Goal: Information Seeking & Learning: Learn about a topic

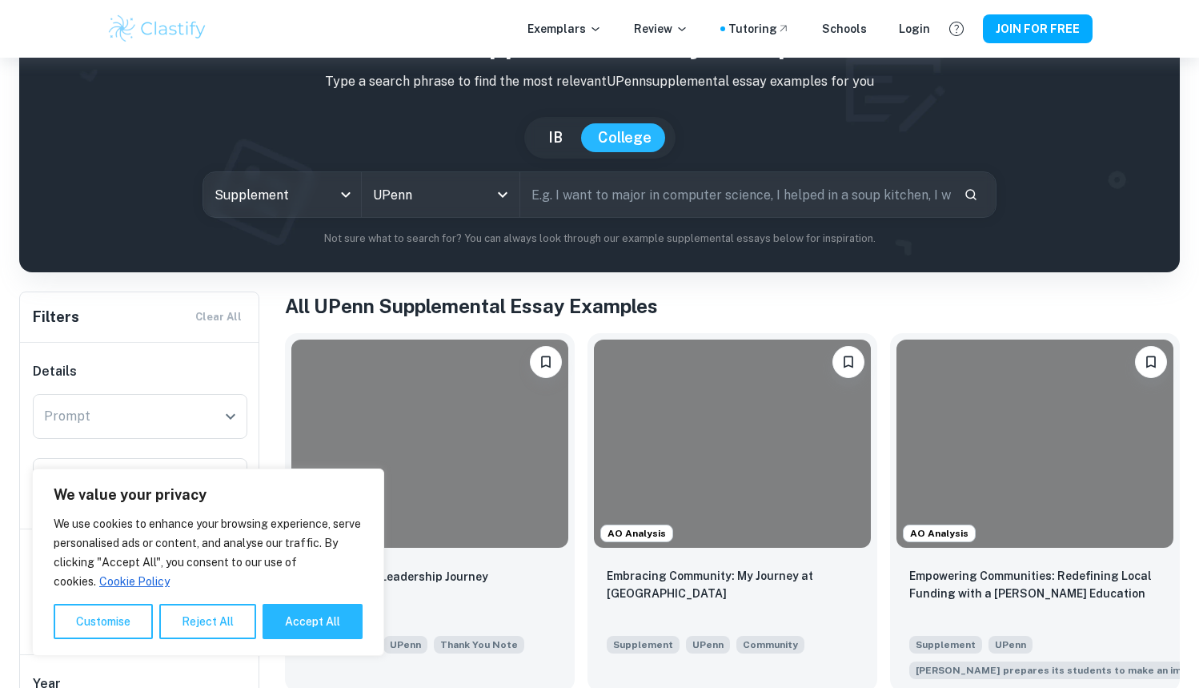
scroll to position [187, 0]
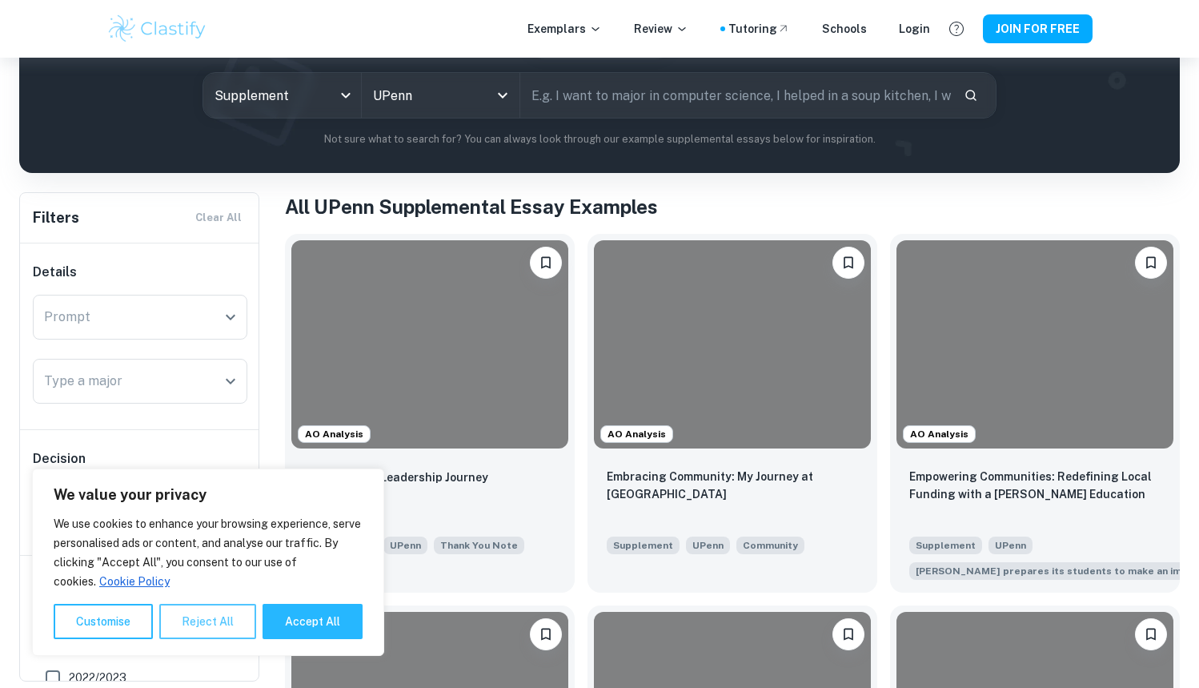
click at [199, 621] on button "Reject All" at bounding box center [207, 621] width 97 height 35
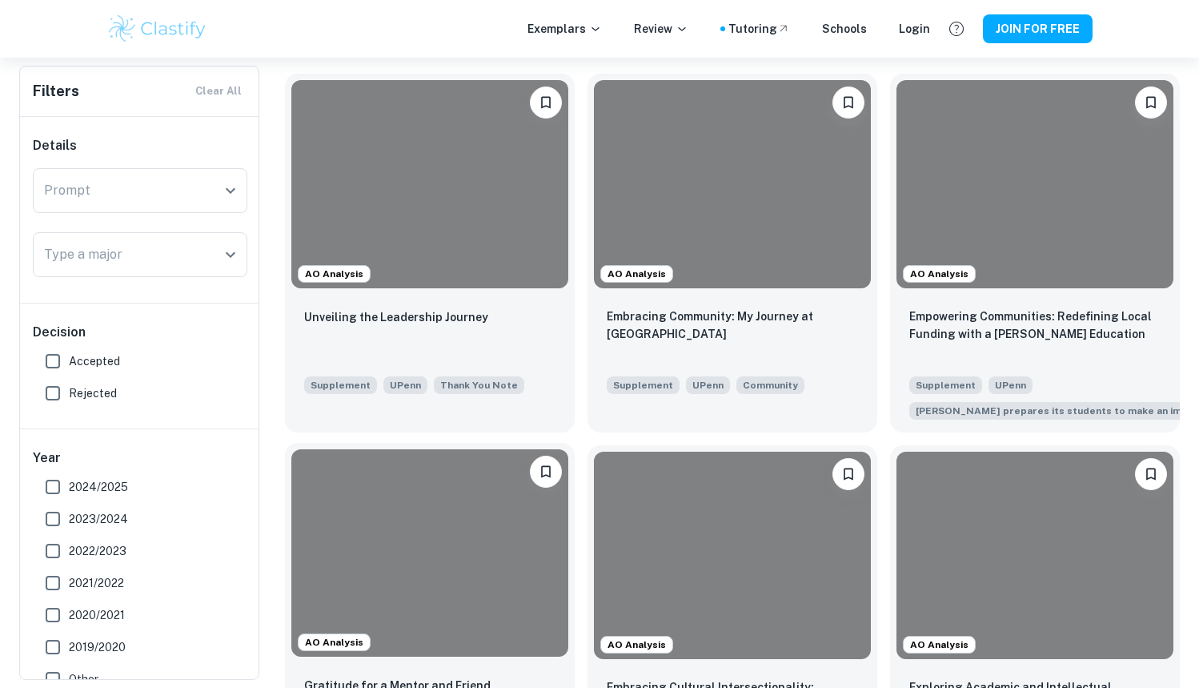
scroll to position [347, 0]
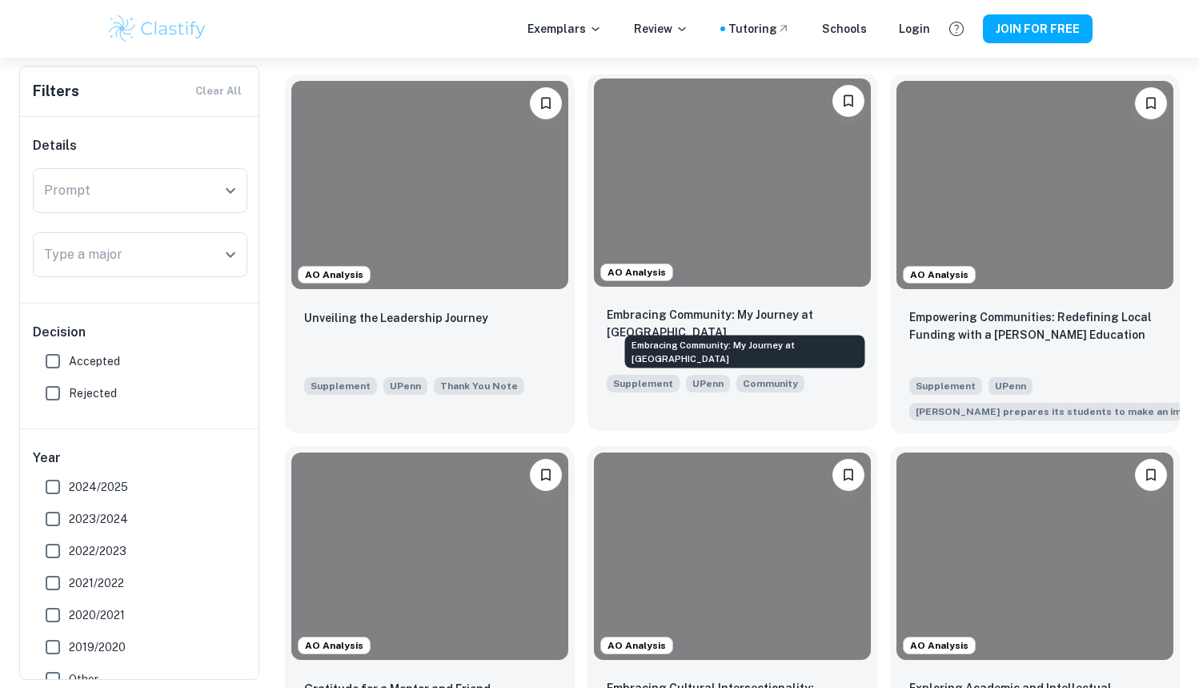
click at [675, 320] on p "Embracing Community: My Journey at [GEOGRAPHIC_DATA]" at bounding box center [732, 323] width 251 height 35
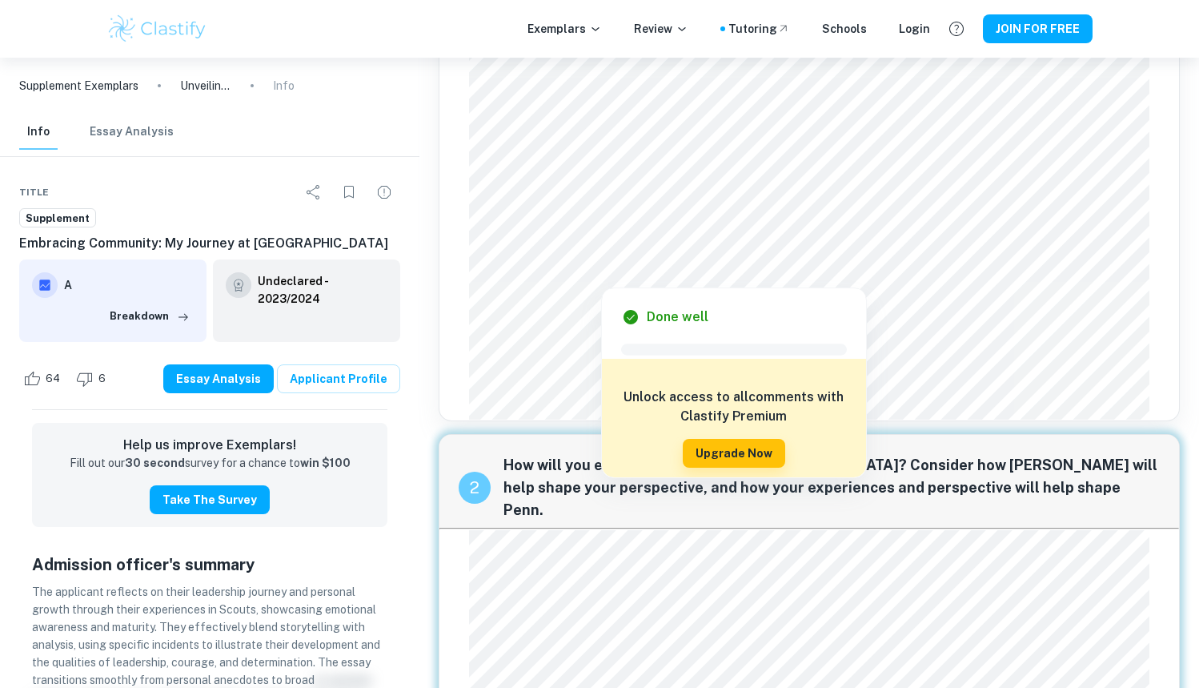
scroll to position [195, 0]
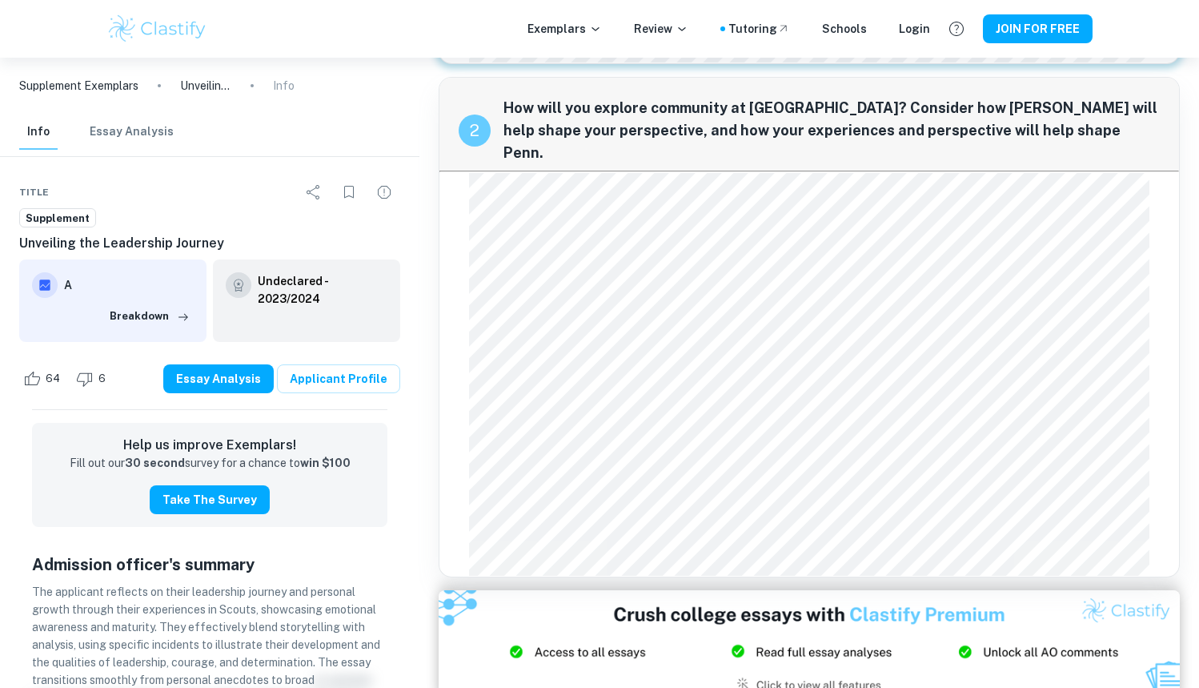
scroll to position [536, 0]
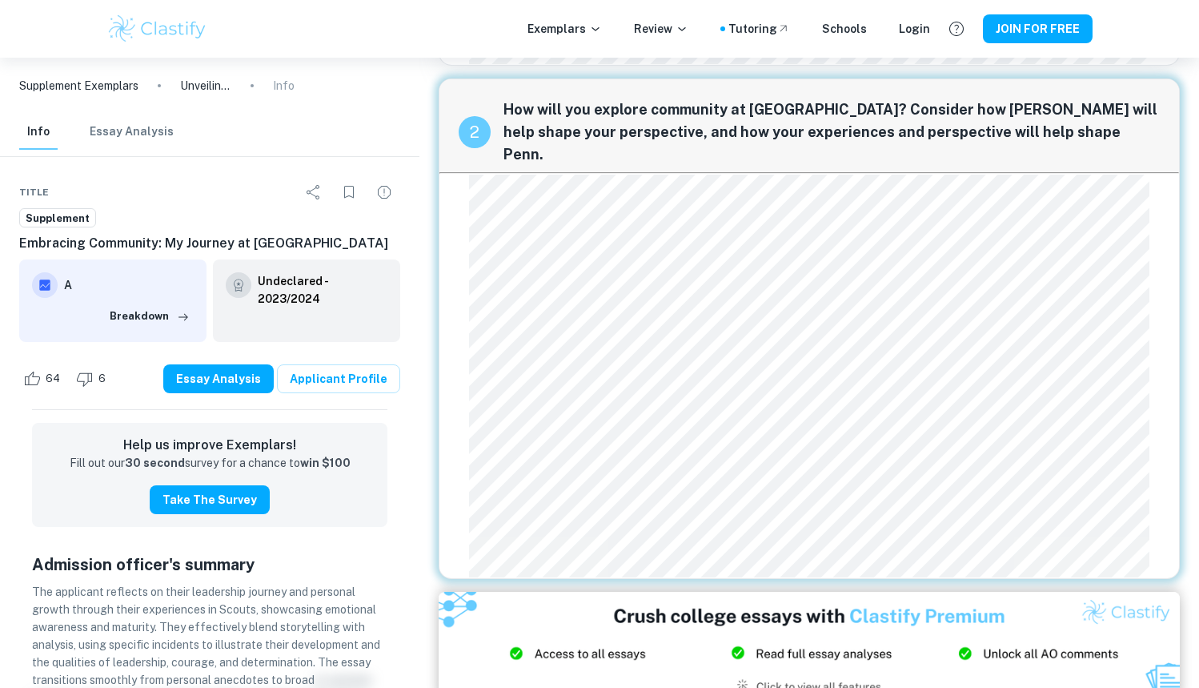
scroll to position [469, 0]
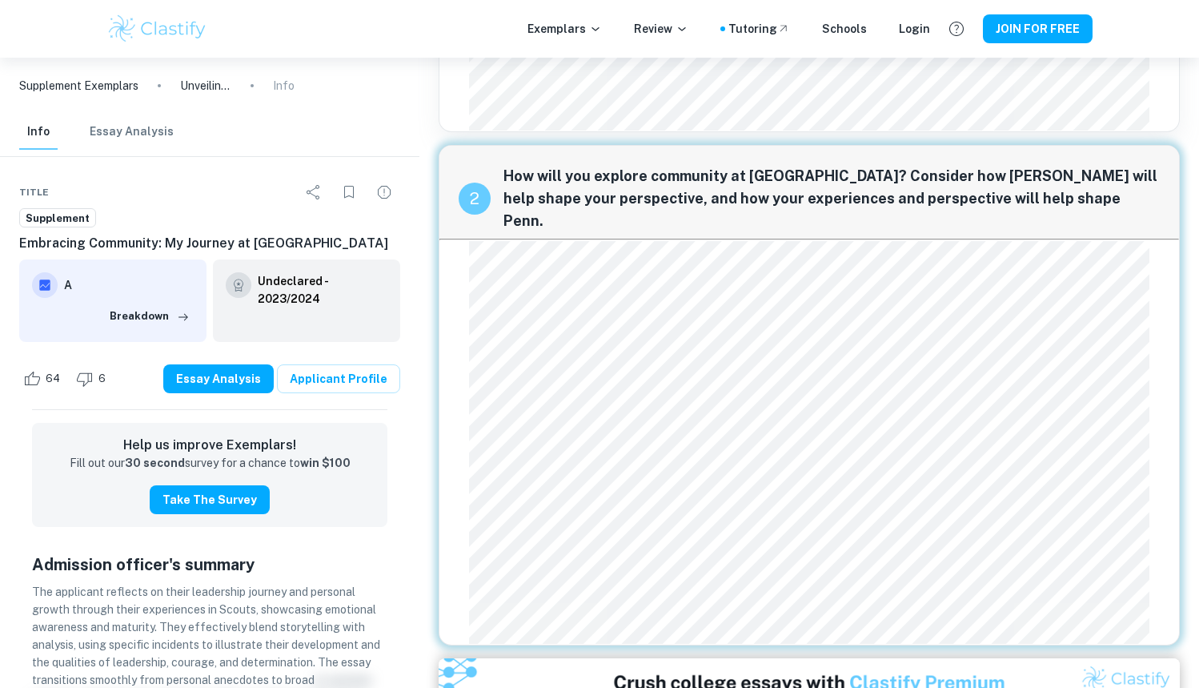
click at [685, 170] on div "2 How will you explore community at Penn? Consider how Penn will help shape you…" at bounding box center [809, 395] width 741 height 500
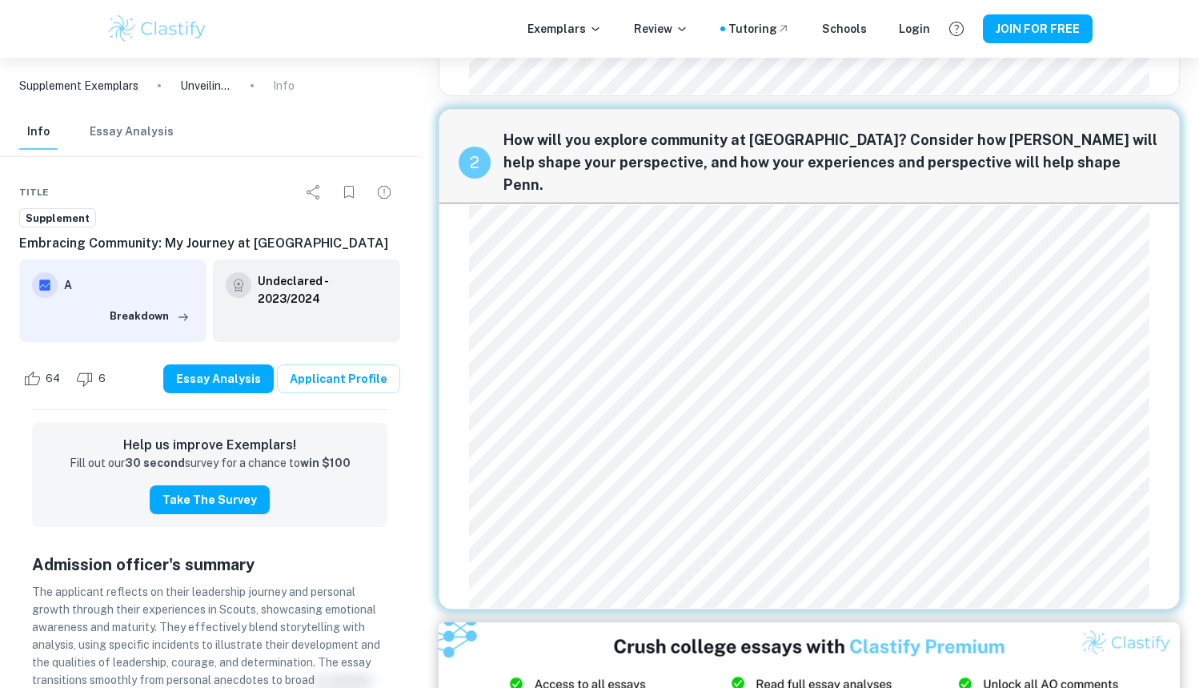
scroll to position [510, 0]
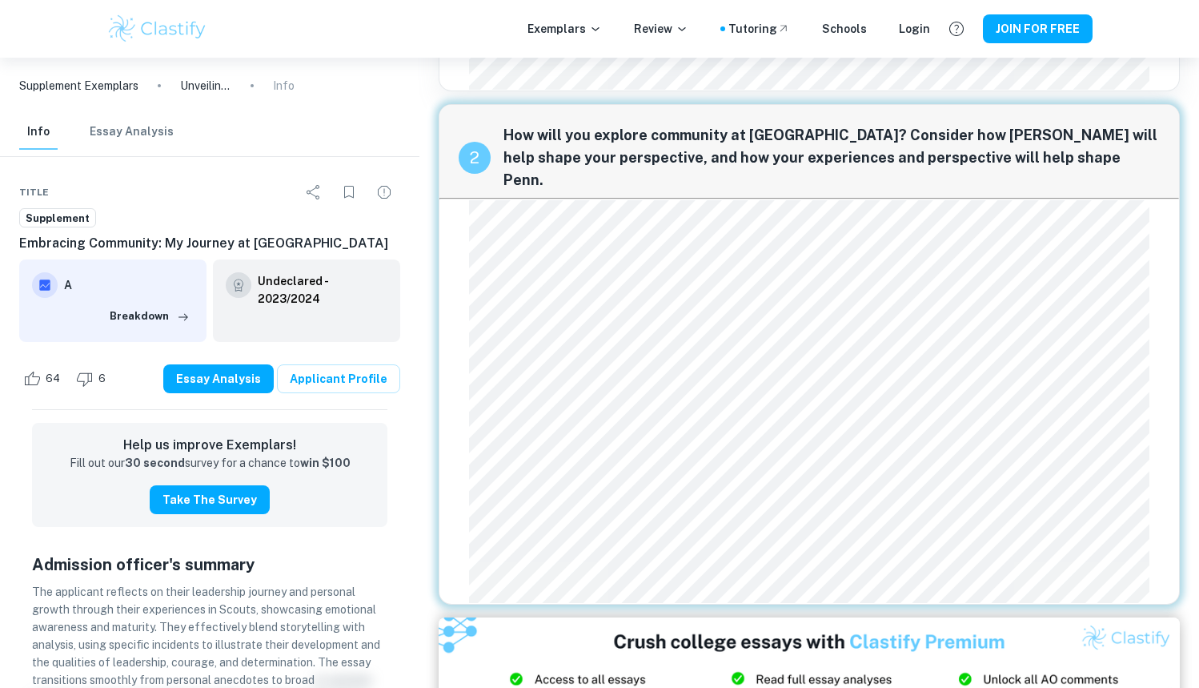
click at [800, 291] on div "Done well Comment This is a great sentence as it effectively frames the essay a…" at bounding box center [809, 464] width 780 height 1832
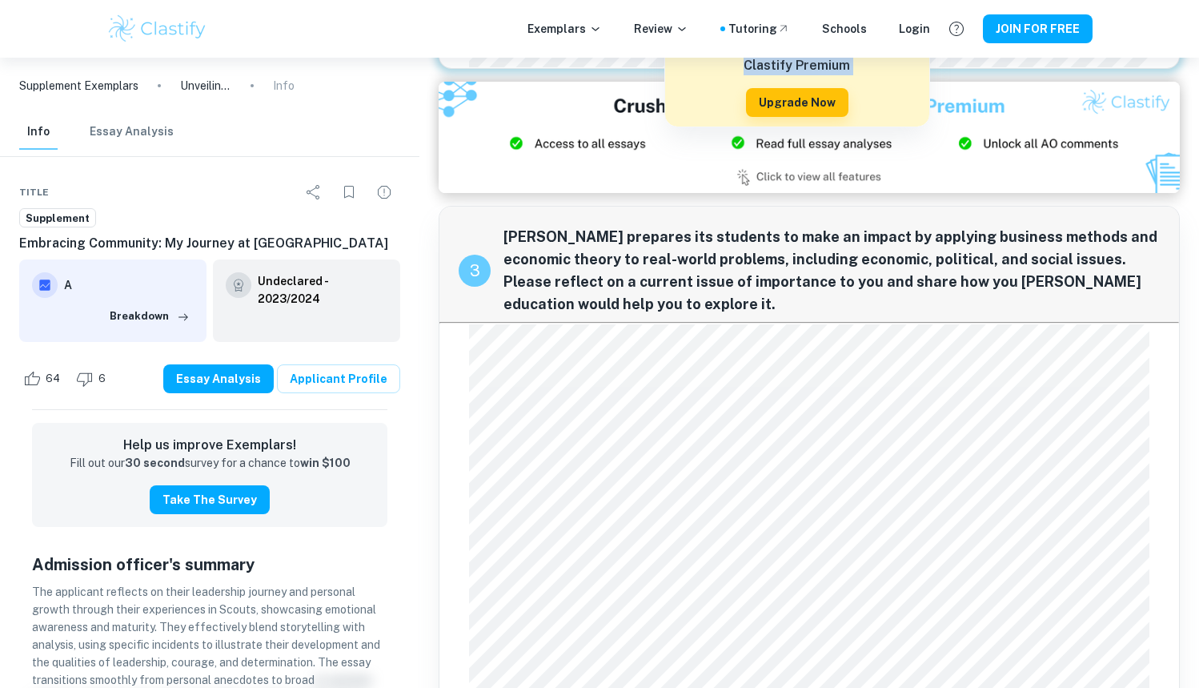
scroll to position [1055, 0]
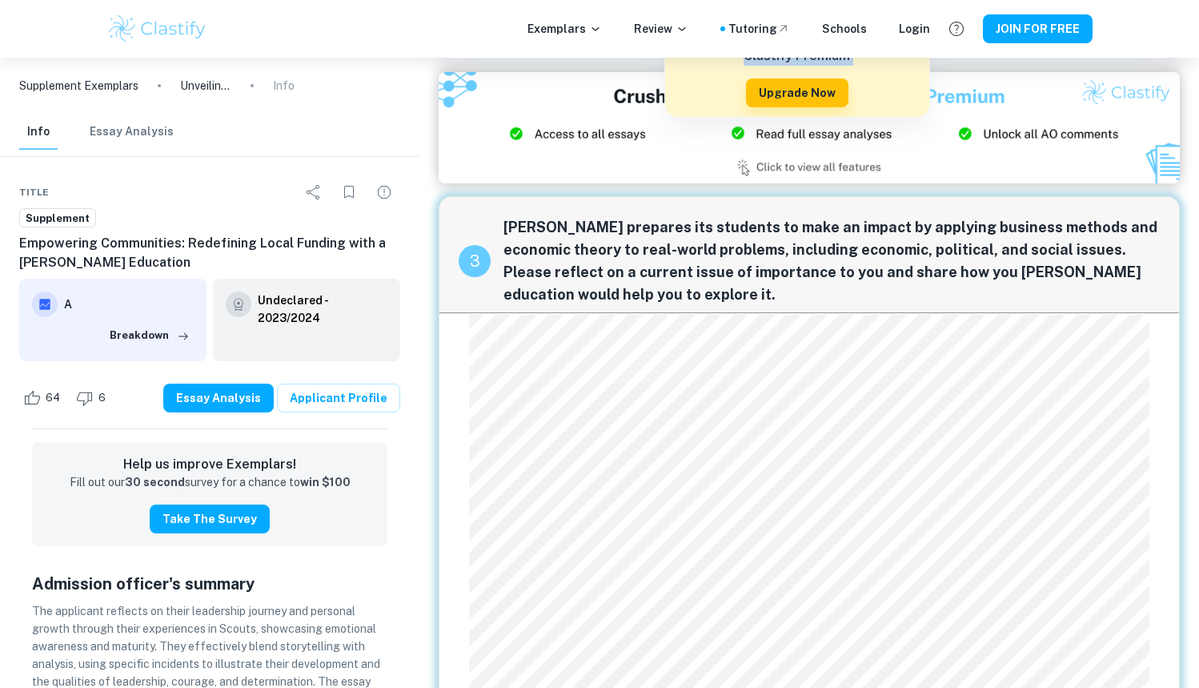
scroll to position [1155, 0]
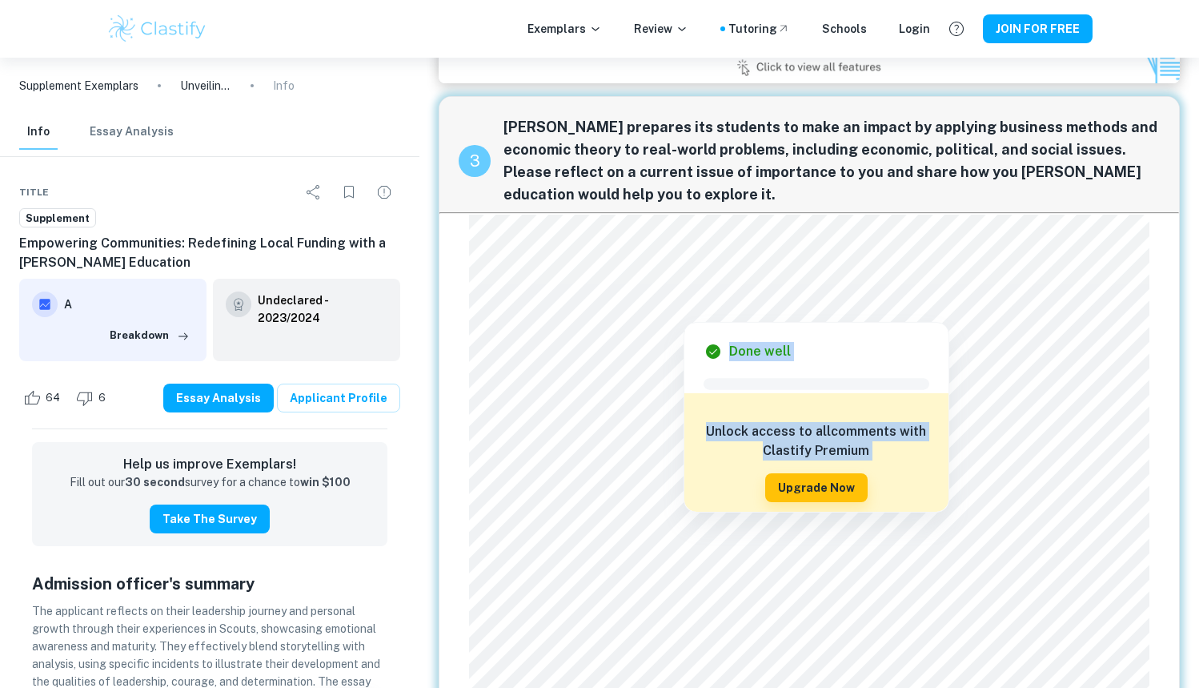
click at [893, 484] on div "Unlock access to all comments with Clastify Premium Upgrade Now" at bounding box center [816, 462] width 264 height 138
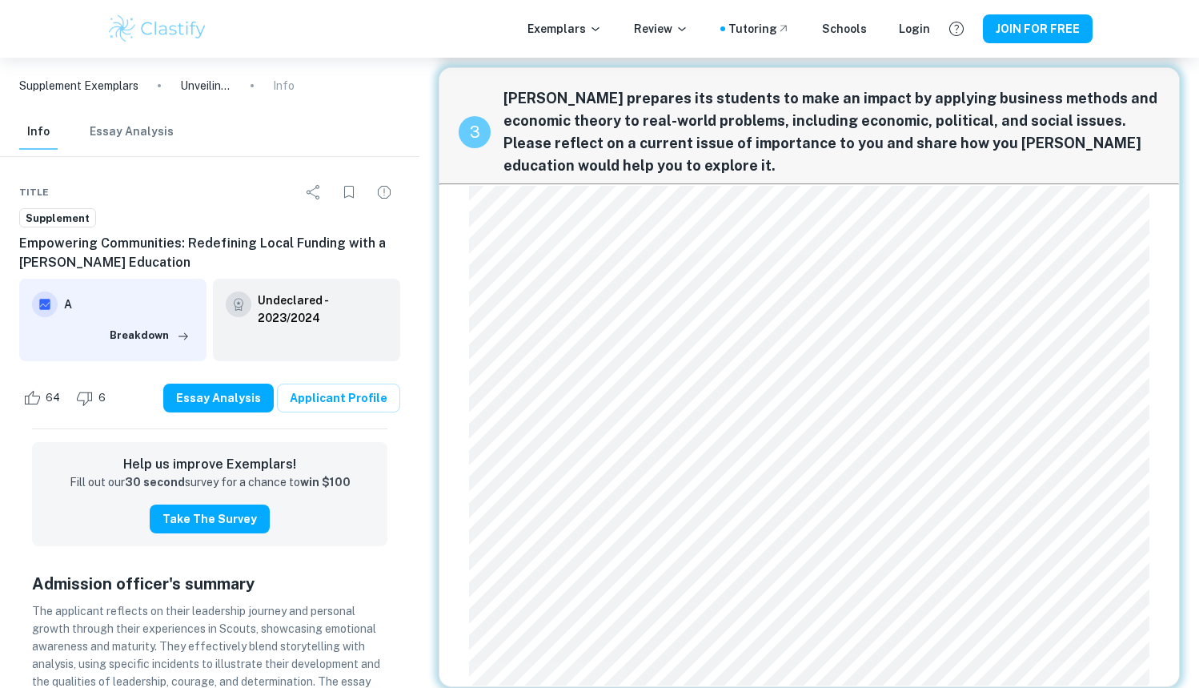
scroll to position [1180, 0]
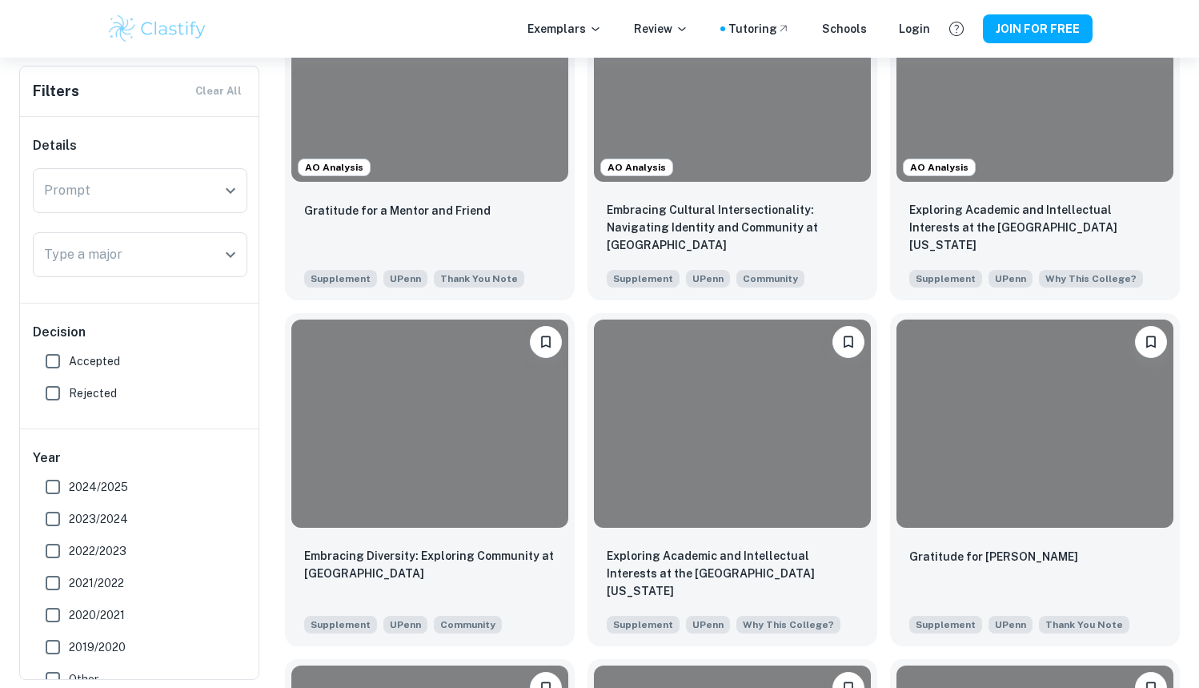
scroll to position [826, 0]
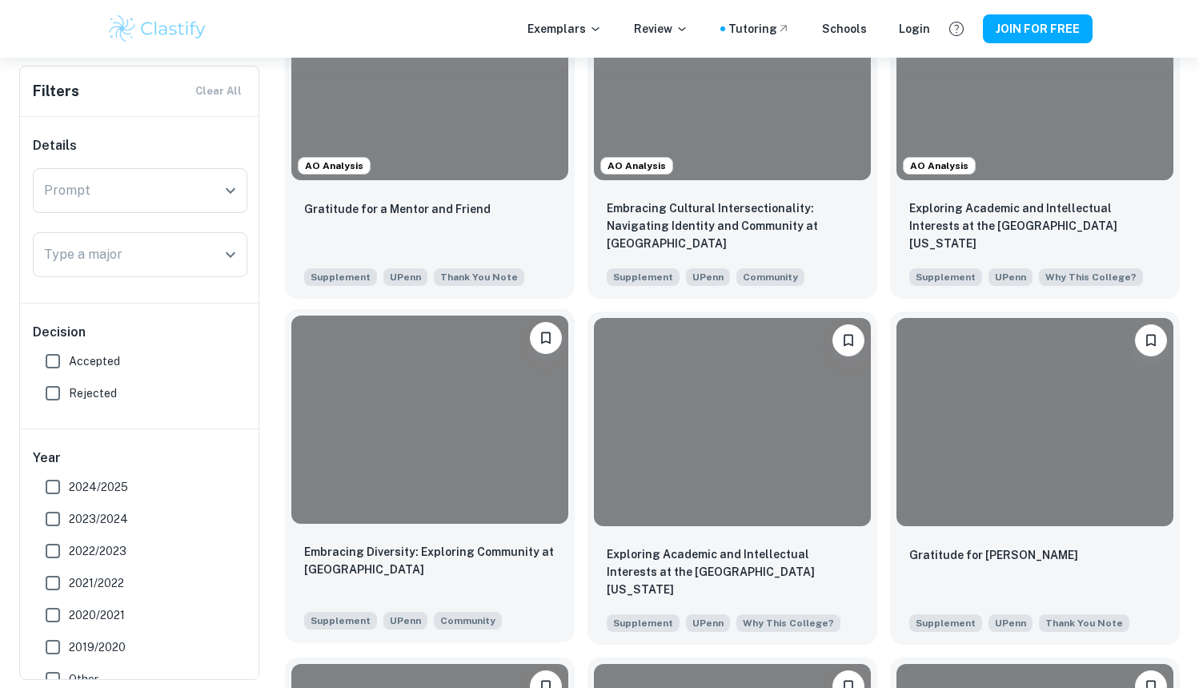
click at [444, 537] on div "Embracing Diversity: Exploring Community at Penn Supplement UPenn Community" at bounding box center [430, 586] width 290 height 112
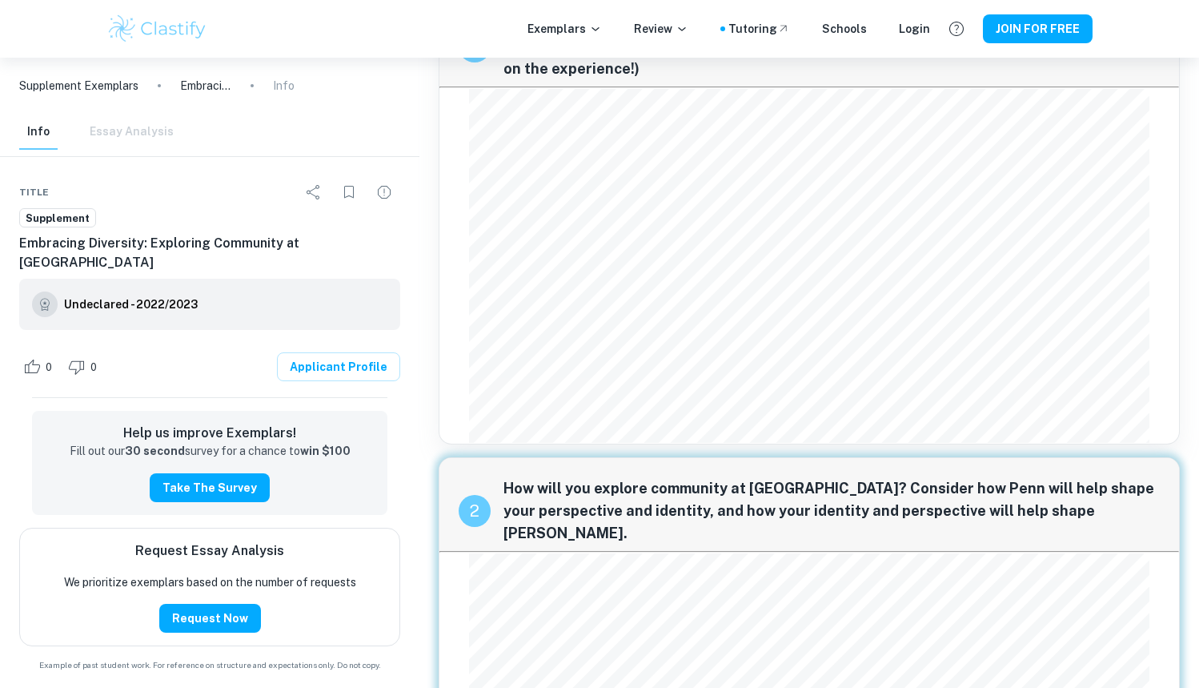
scroll to position [114, 0]
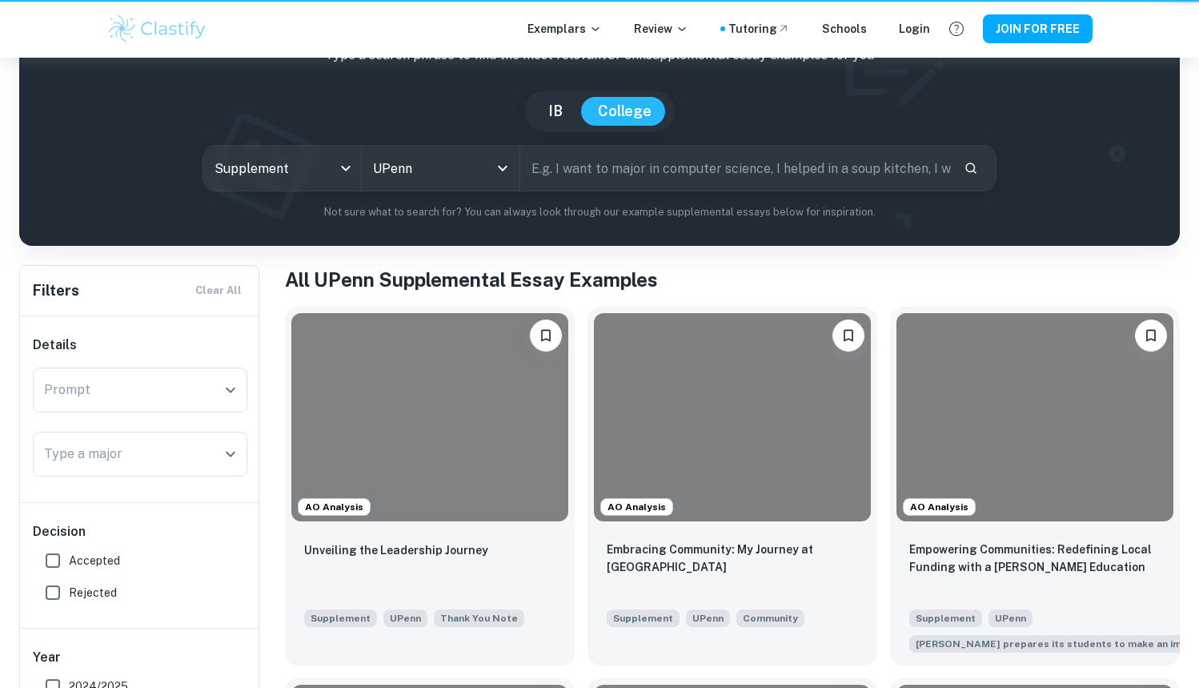
scroll to position [826, 0]
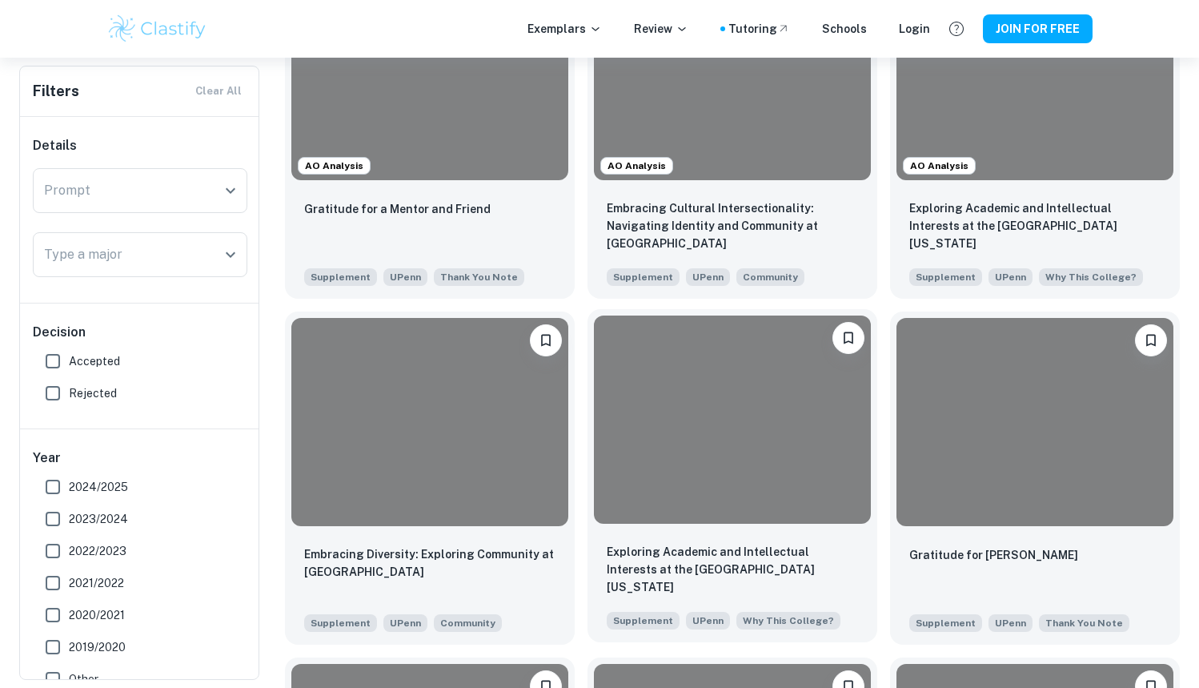
click at [680, 494] on div at bounding box center [732, 419] width 277 height 208
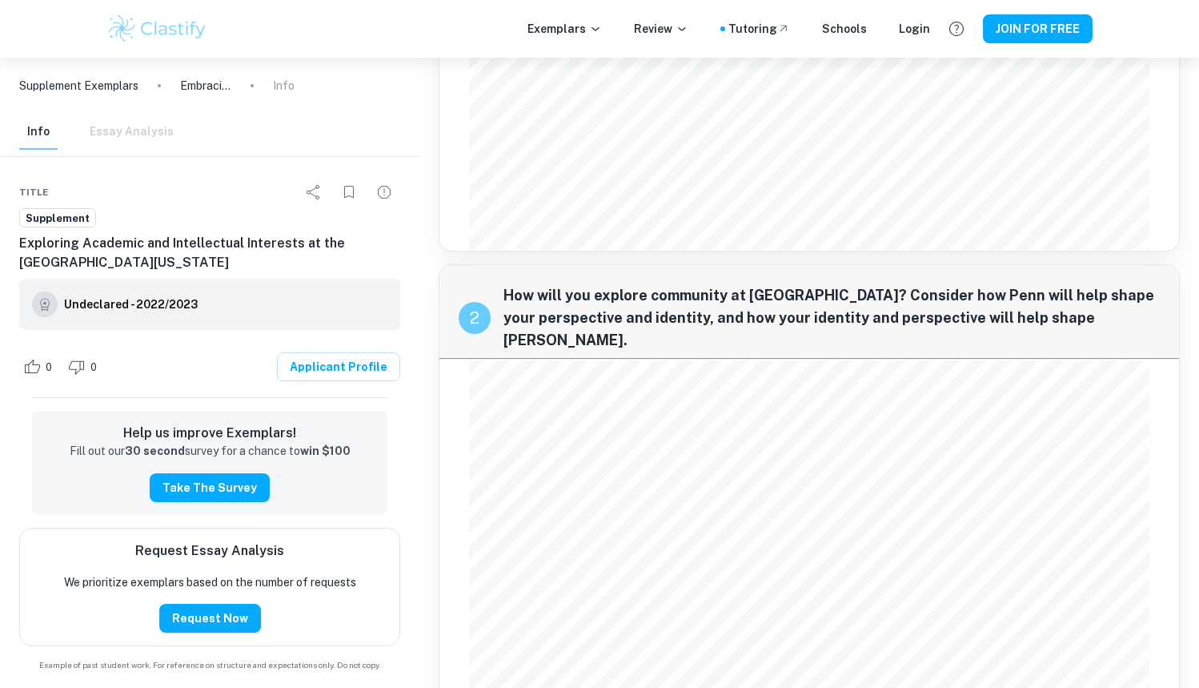
scroll to position [283, 0]
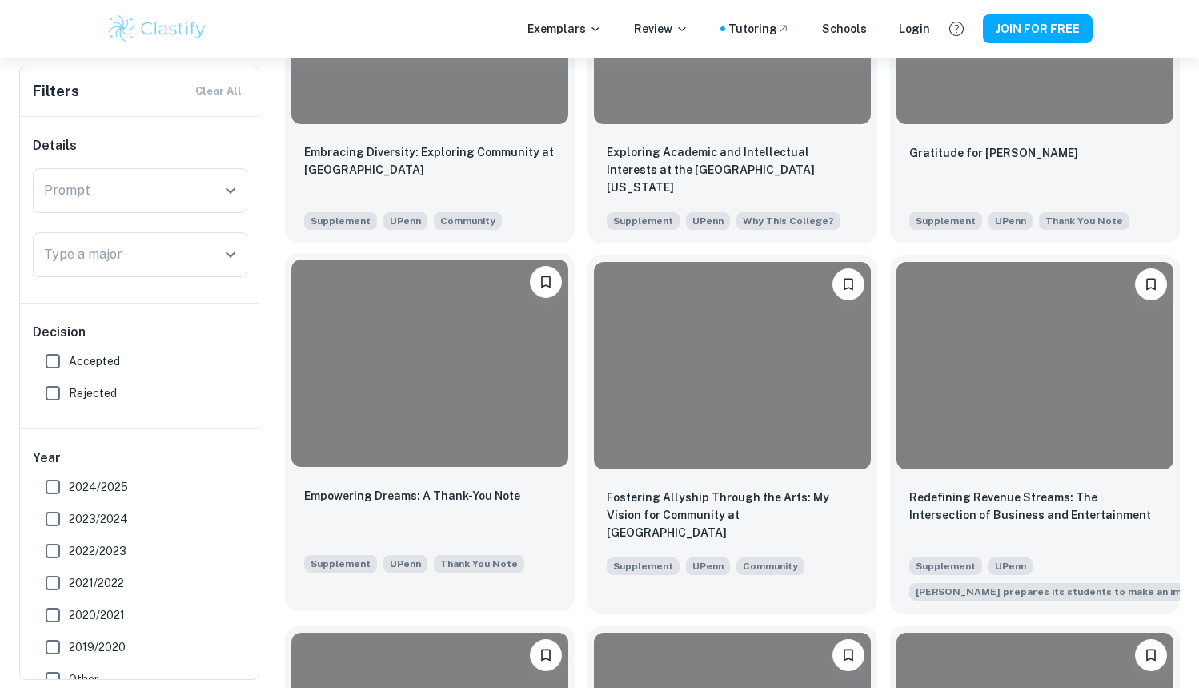
scroll to position [1245, 0]
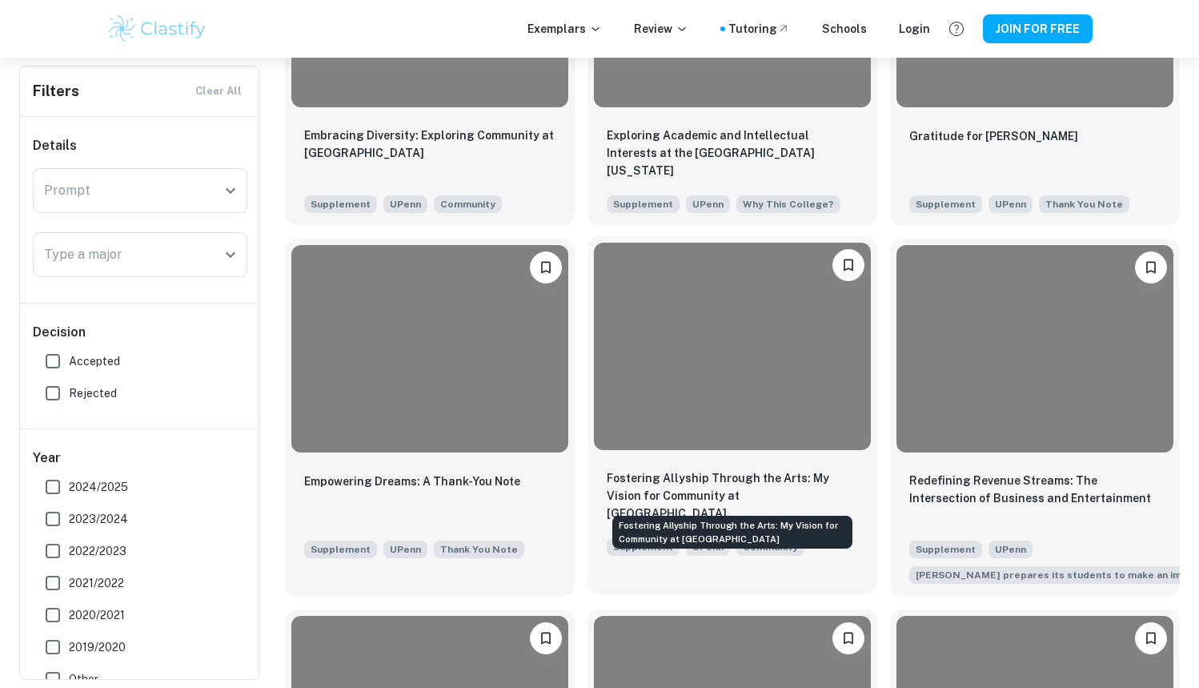
click at [737, 488] on p "Fostering Allyship Through the Arts: My Vision for Community at [GEOGRAPHIC_DAT…" at bounding box center [732, 495] width 251 height 53
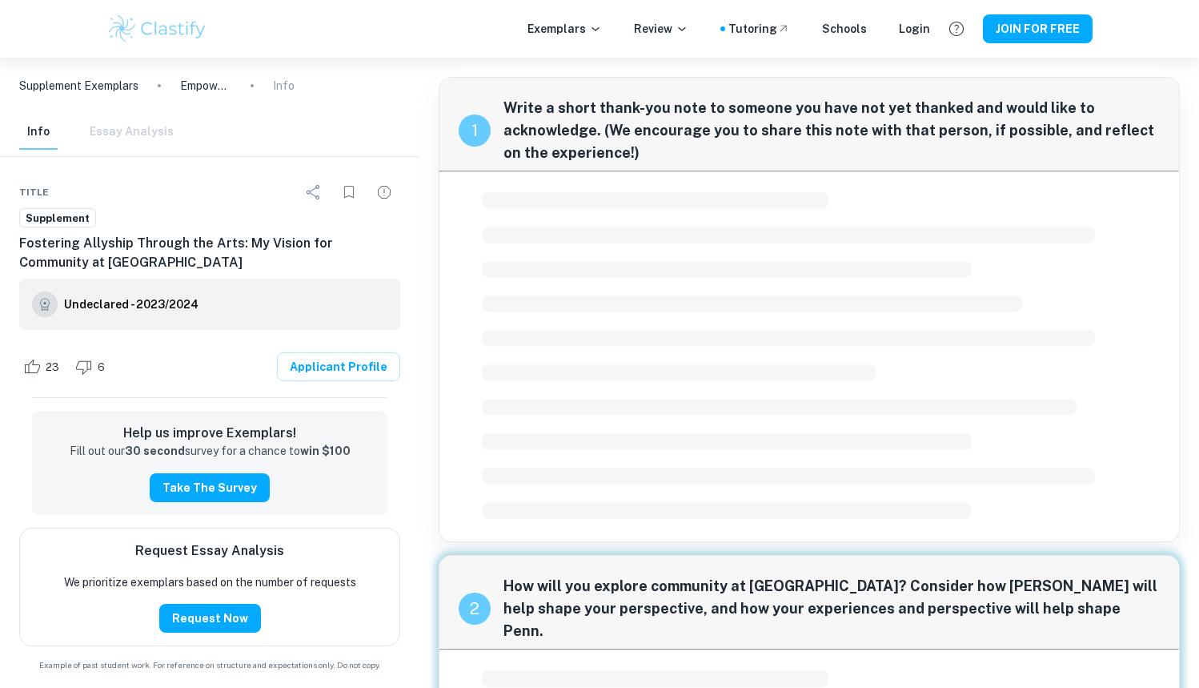
scroll to position [392, 0]
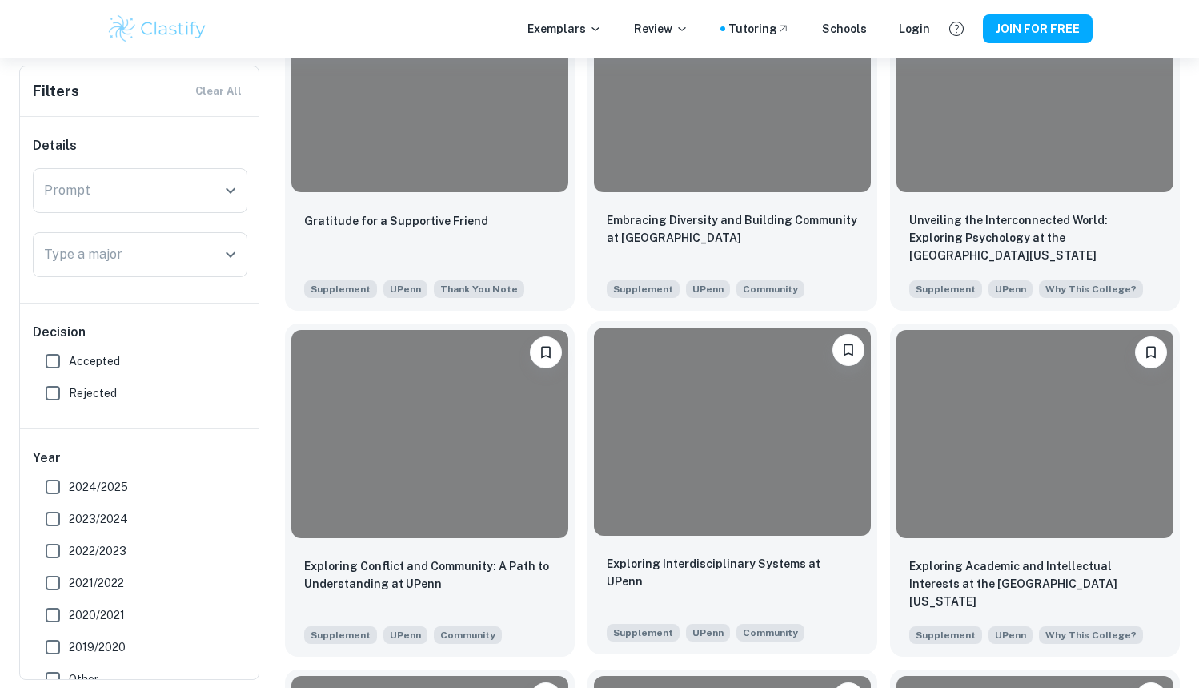
scroll to position [2255, 0]
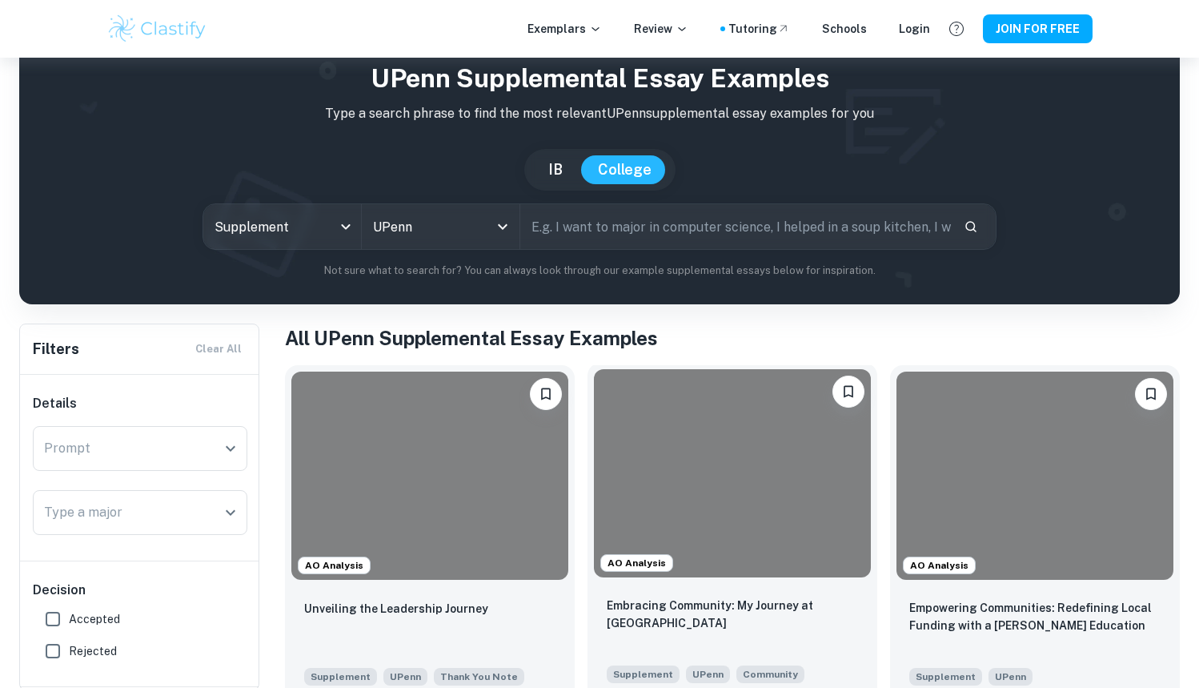
scroll to position [83, 0]
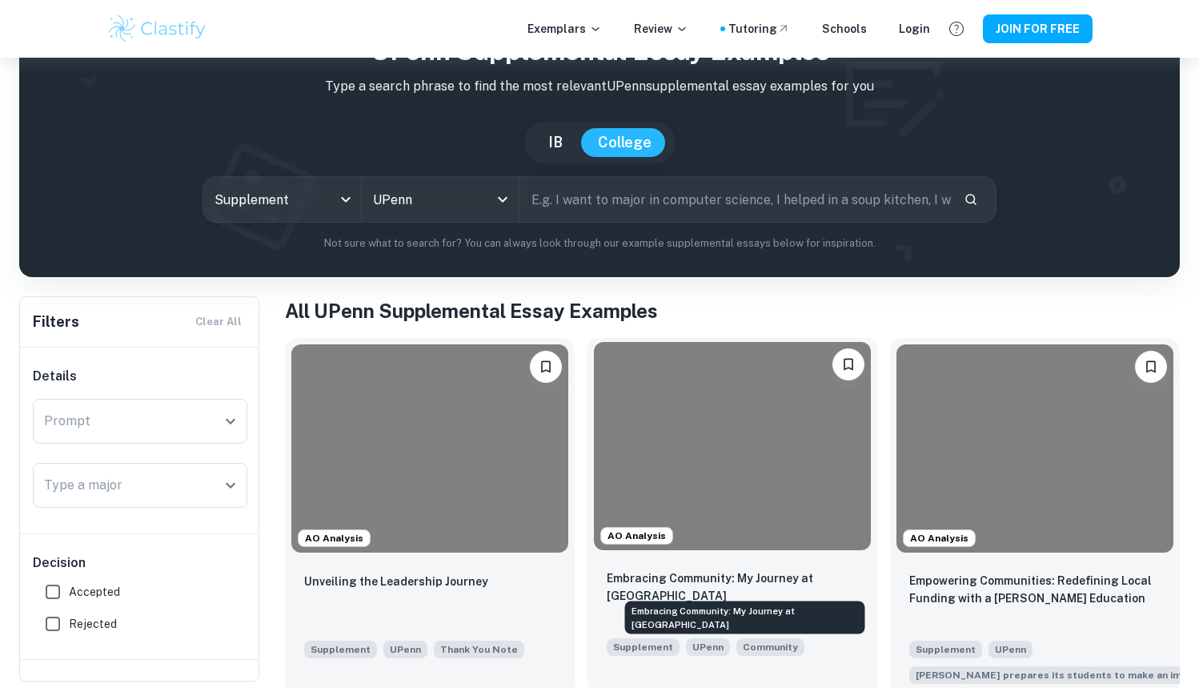
click at [705, 581] on p "Embracing Community: My Journey at [GEOGRAPHIC_DATA]" at bounding box center [732, 586] width 251 height 35
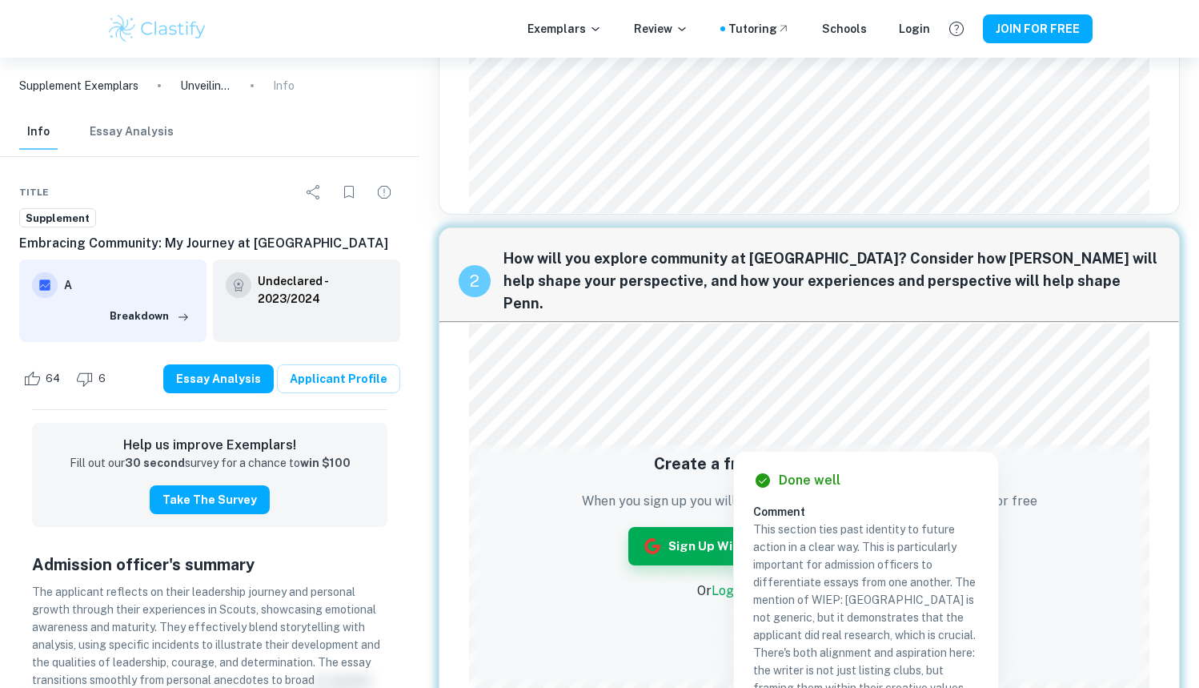
scroll to position [383, 0]
